Goal: Use online tool/utility: Utilize a website feature to perform a specific function

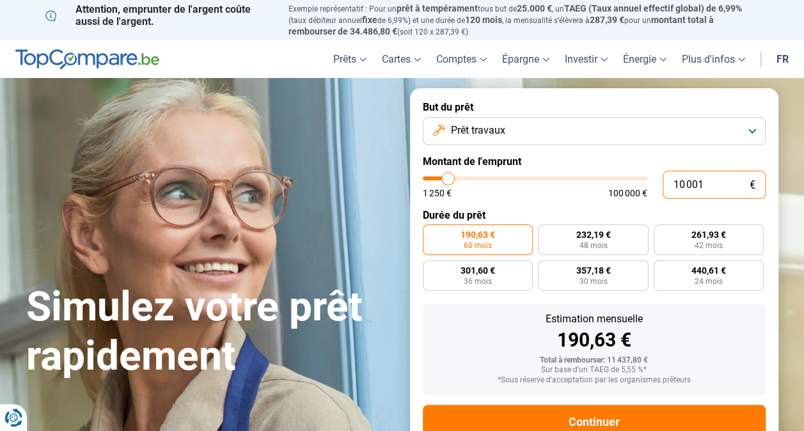
drag, startPoint x: 723, startPoint y: 179, endPoint x: 641, endPoint y: 180, distance: 82.5
click at [641, 180] on div "10 001 € 1 250 € 100 000 €" at bounding box center [594, 185] width 343 height 28
type input "10000"
radio input "true"
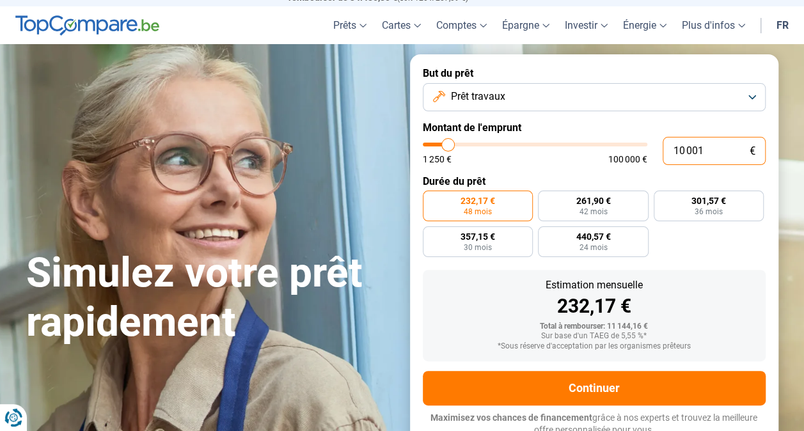
scroll to position [41, 0]
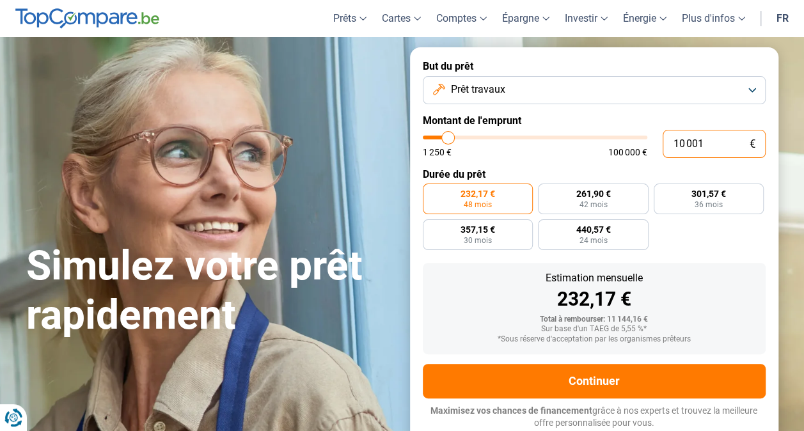
type input "8"
type input "1250"
type input "80"
type input "1250"
type input "800"
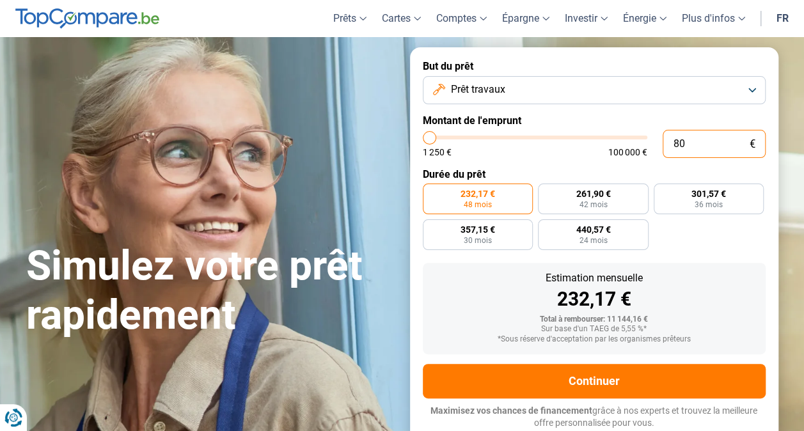
type input "1250"
type input "8 000"
type input "8000"
type input "80 000"
type input "80000"
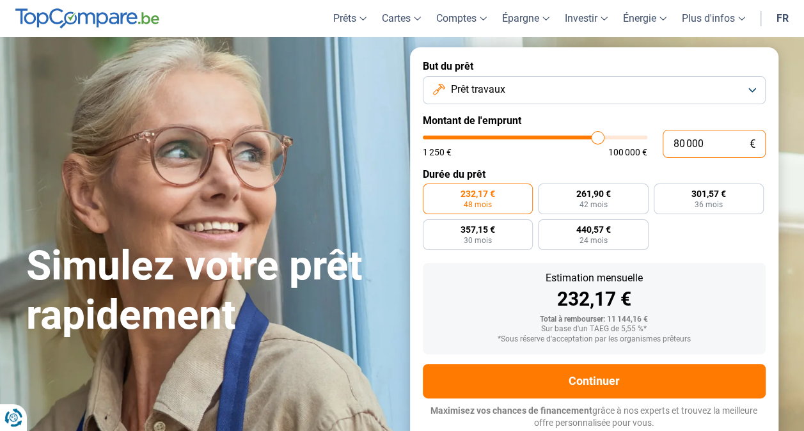
radio input "false"
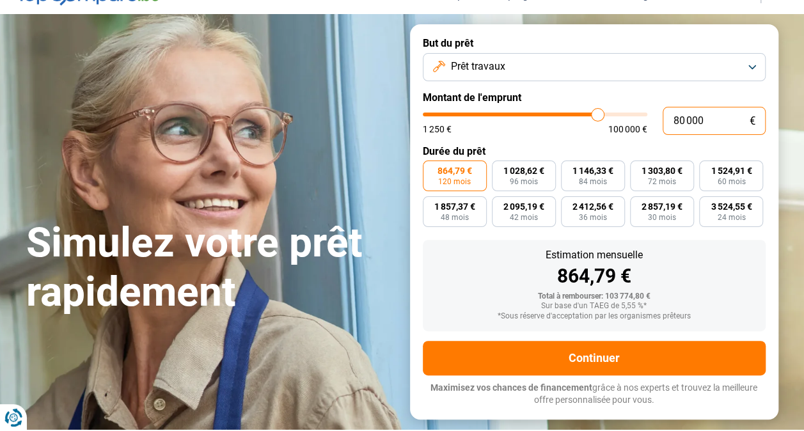
scroll to position [128, 0]
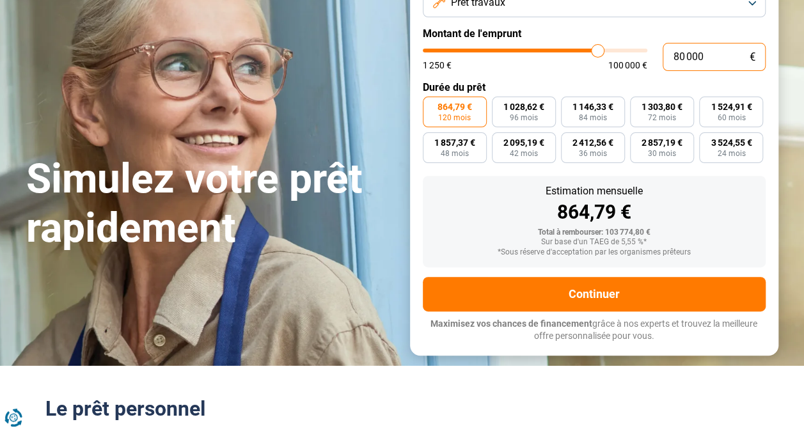
type input "80 000"
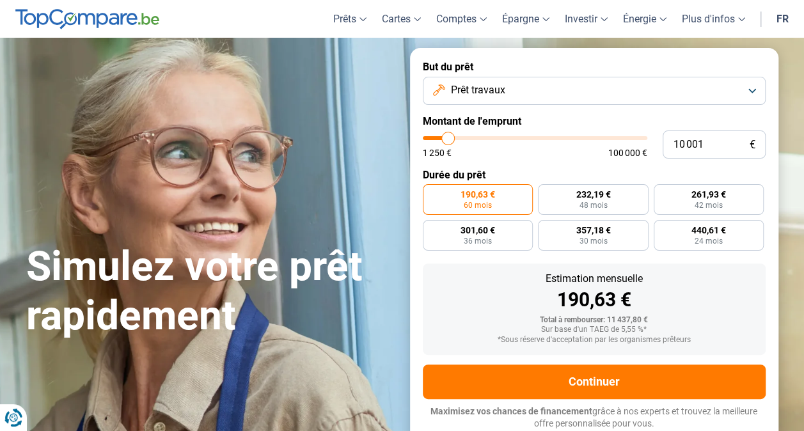
scroll to position [41, 0]
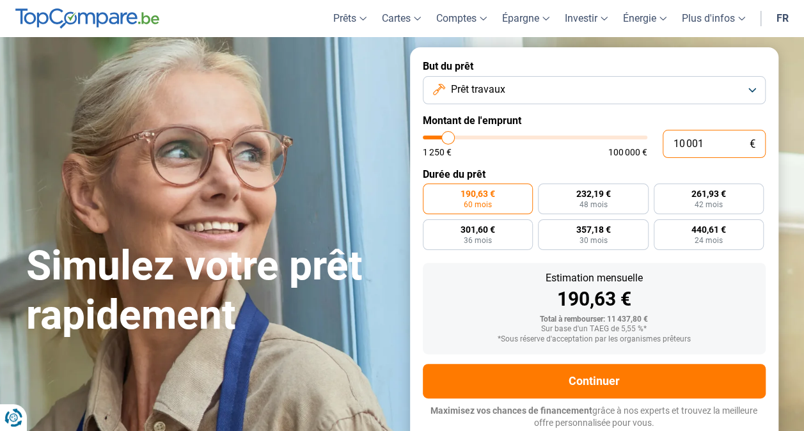
drag, startPoint x: 715, startPoint y: 141, endPoint x: 632, endPoint y: 150, distance: 84.2
click at [632, 150] on div "10 001 € 1 250 € 100 000 €" at bounding box center [594, 144] width 343 height 28
type input "8"
type input "1250"
type input "0"
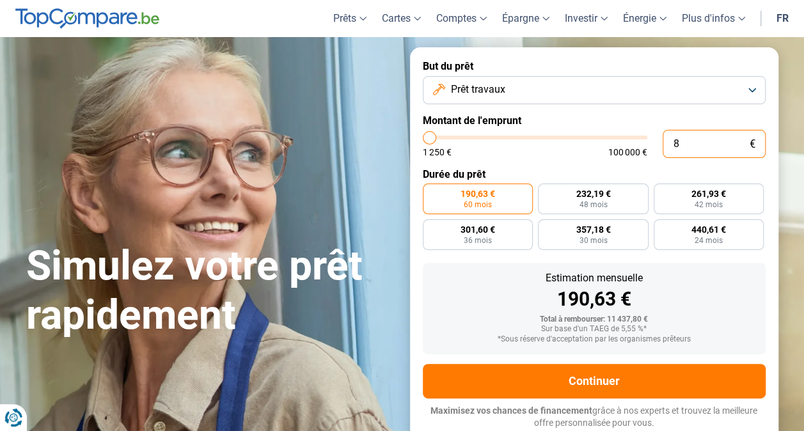
type input "1250"
type input "0"
type input "8"
type input "1250"
type input "80"
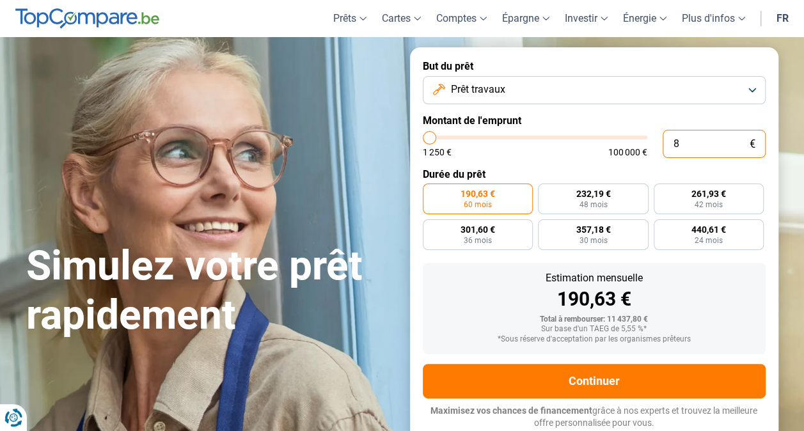
type input "1250"
type input "800"
type input "1250"
type input "8 000"
type input "8000"
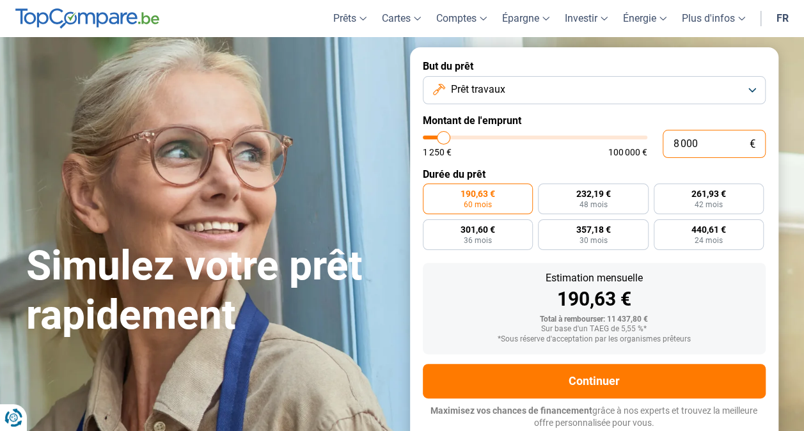
type input "80 000"
type input "80000"
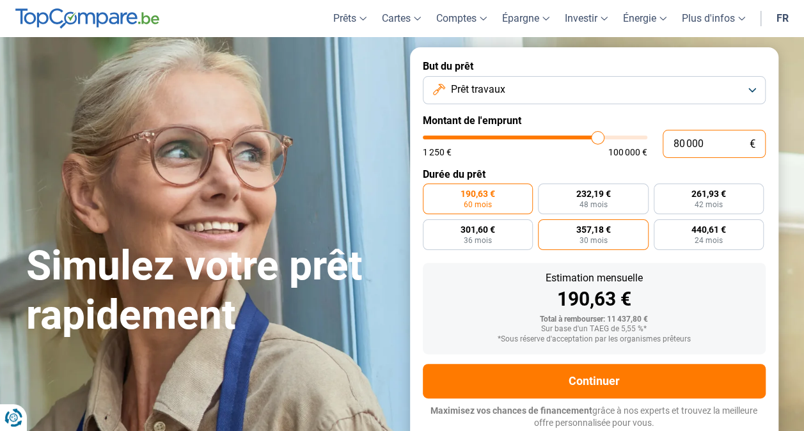
radio input "false"
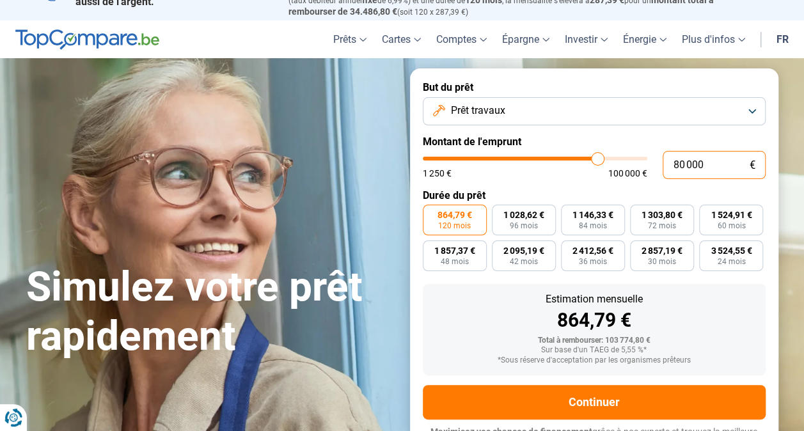
scroll to position [0, 0]
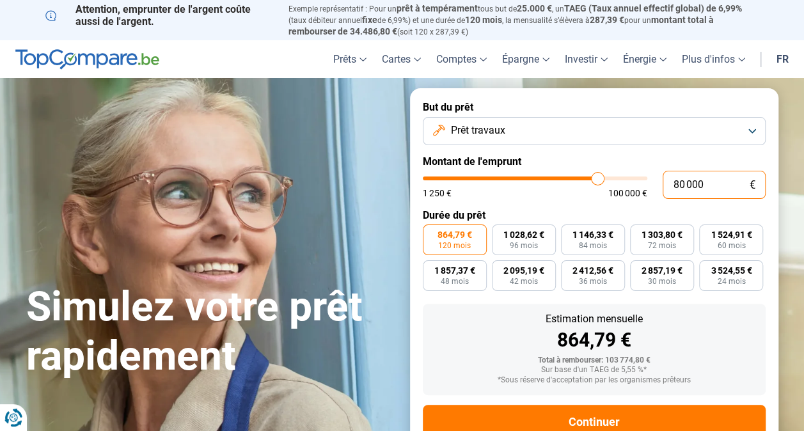
type input "80 000"
